Goal: Transaction & Acquisition: Purchase product/service

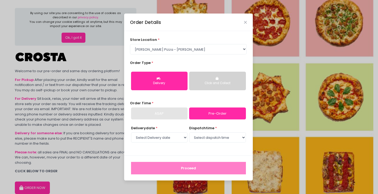
select select "5fabb2e53664a8677beaeb89"
click at [162, 112] on div "ASAP" at bounding box center [159, 114] width 57 height 12
click at [207, 80] on button "Click and Collect" at bounding box center [217, 81] width 57 height 19
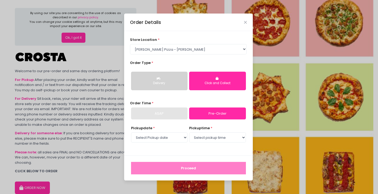
click at [159, 74] on button "Delivery" at bounding box center [159, 81] width 57 height 19
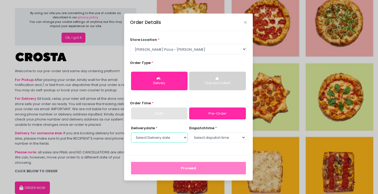
click at [166, 142] on select "Select Delivery date [DATE] [DATE] [DATE] [DATE] [DATE] [DATE]" at bounding box center [159, 137] width 57 height 10
select select "[DATE]"
click at [131, 132] on select "Select Delivery date [DATE] [DATE] [DATE] [DATE] [DATE] [DATE]" at bounding box center [159, 137] width 57 height 10
drag, startPoint x: 198, startPoint y: 143, endPoint x: 207, endPoint y: 137, distance: 10.5
click at [207, 137] on select "Select dispatch time 03:30 PM - 04:00 PM 04:00 PM - 04:30 PM 04:30 PM - 05:00 P…" at bounding box center [217, 137] width 57 height 10
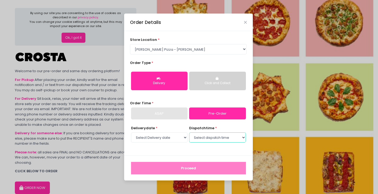
select select "19:00"
click at [189, 132] on select "Select dispatch time 03:30 PM - 04:00 PM 04:00 PM - 04:30 PM 04:30 PM - 05:00 P…" at bounding box center [217, 137] width 57 height 10
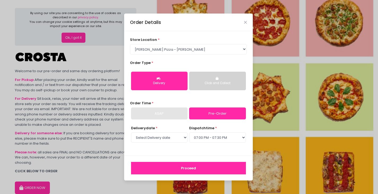
click at [197, 169] on button "Proceed" at bounding box center [188, 168] width 115 height 13
